Goal: Task Accomplishment & Management: Complete application form

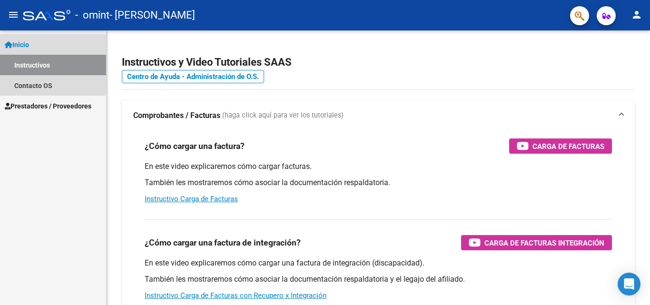
click at [47, 67] on link "Instructivos" at bounding box center [53, 65] width 106 height 20
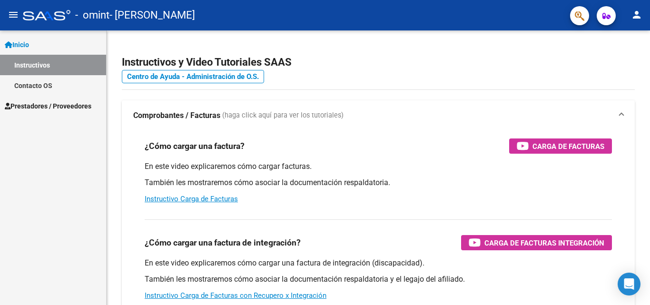
click at [48, 86] on link "Contacto OS" at bounding box center [53, 85] width 106 height 20
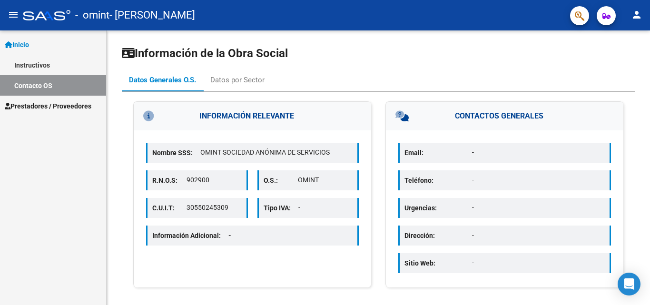
click at [64, 109] on span "Prestadores / Proveedores" at bounding box center [48, 106] width 87 height 10
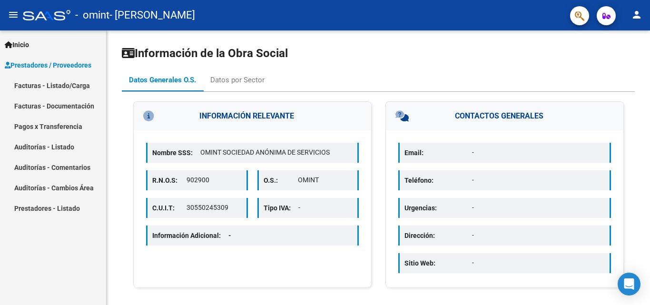
click at [76, 60] on span "Prestadores / Proveedores" at bounding box center [48, 65] width 87 height 10
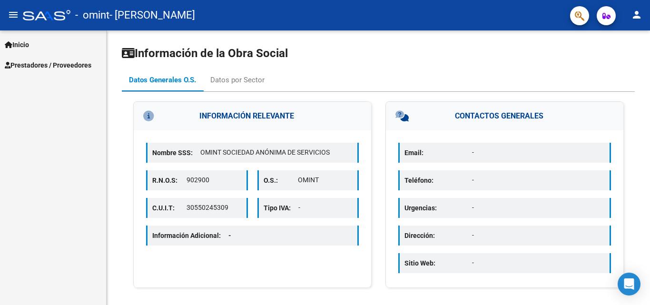
click at [76, 60] on span "Prestadores / Proveedores" at bounding box center [48, 65] width 87 height 10
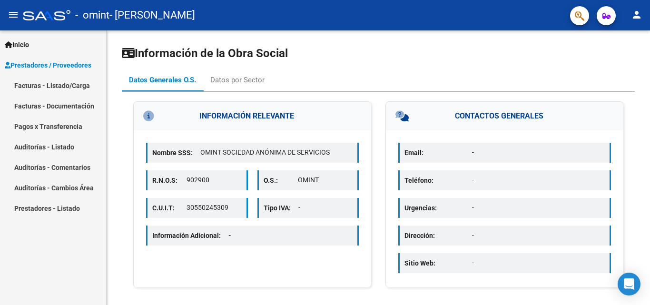
click at [68, 84] on link "Facturas - Listado/Carga" at bounding box center [53, 85] width 106 height 20
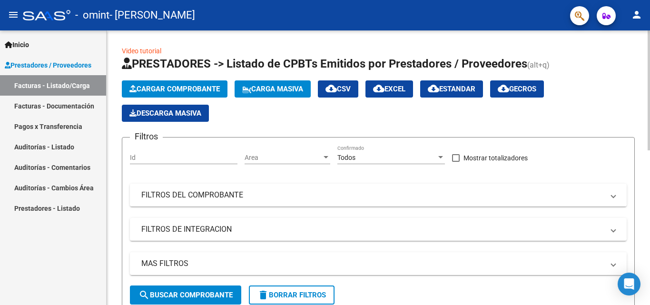
click at [197, 91] on span "Cargar Comprobante" at bounding box center [175, 89] width 90 height 9
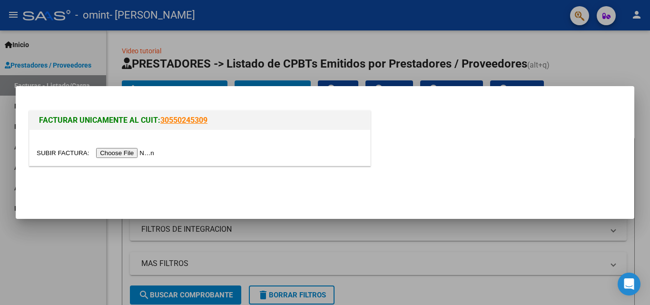
click at [139, 150] on input "file" at bounding box center [97, 153] width 120 height 10
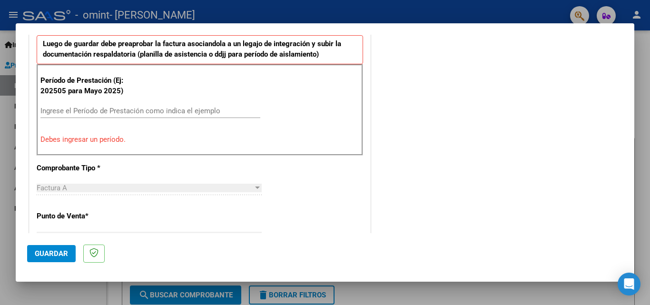
scroll to position [268, 0]
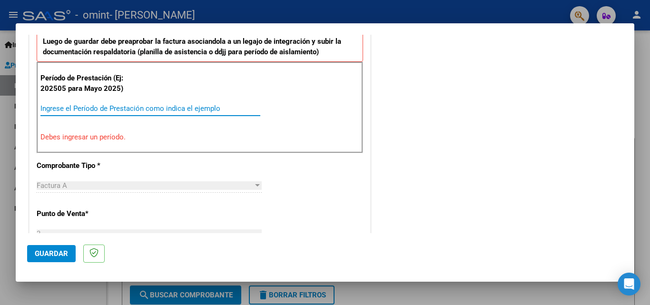
click at [148, 108] on input "Ingrese el Período de Prestación como indica el ejemplo" at bounding box center [150, 108] width 220 height 9
type input "2"
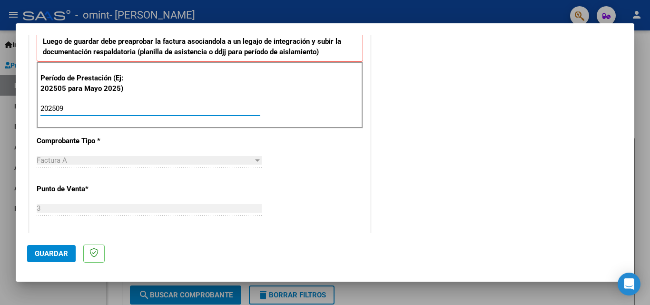
type input "202509"
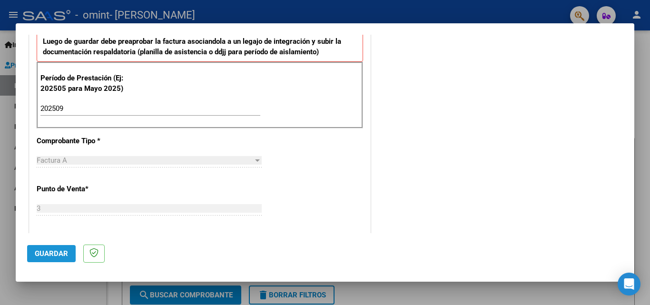
click at [67, 256] on span "Guardar" at bounding box center [51, 254] width 33 height 9
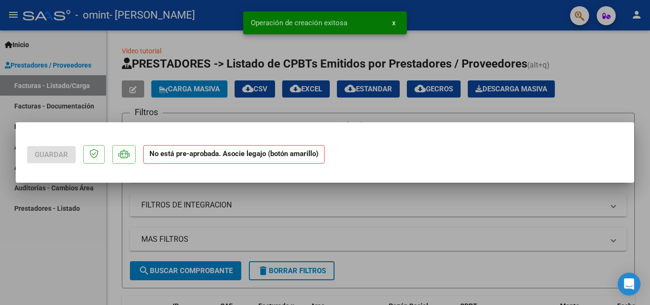
scroll to position [0, 0]
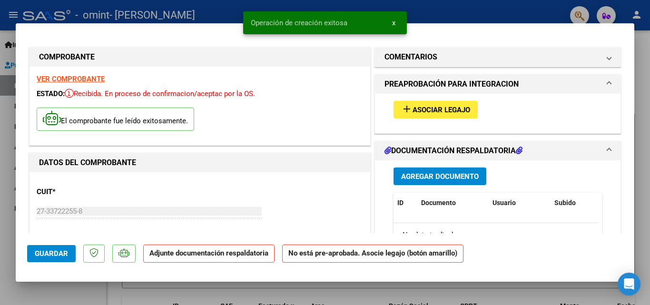
click at [456, 111] on span "Asociar Legajo" at bounding box center [442, 110] width 58 height 9
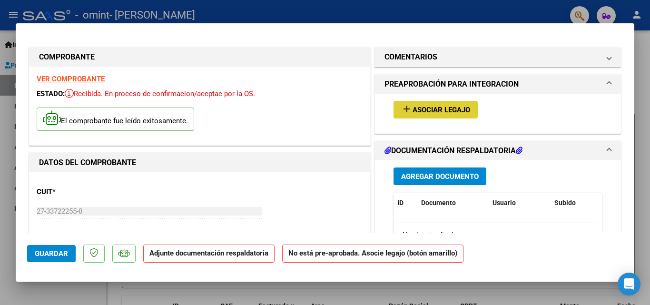
type input "$ 0,00"
